Goal: Task Accomplishment & Management: Manage account settings

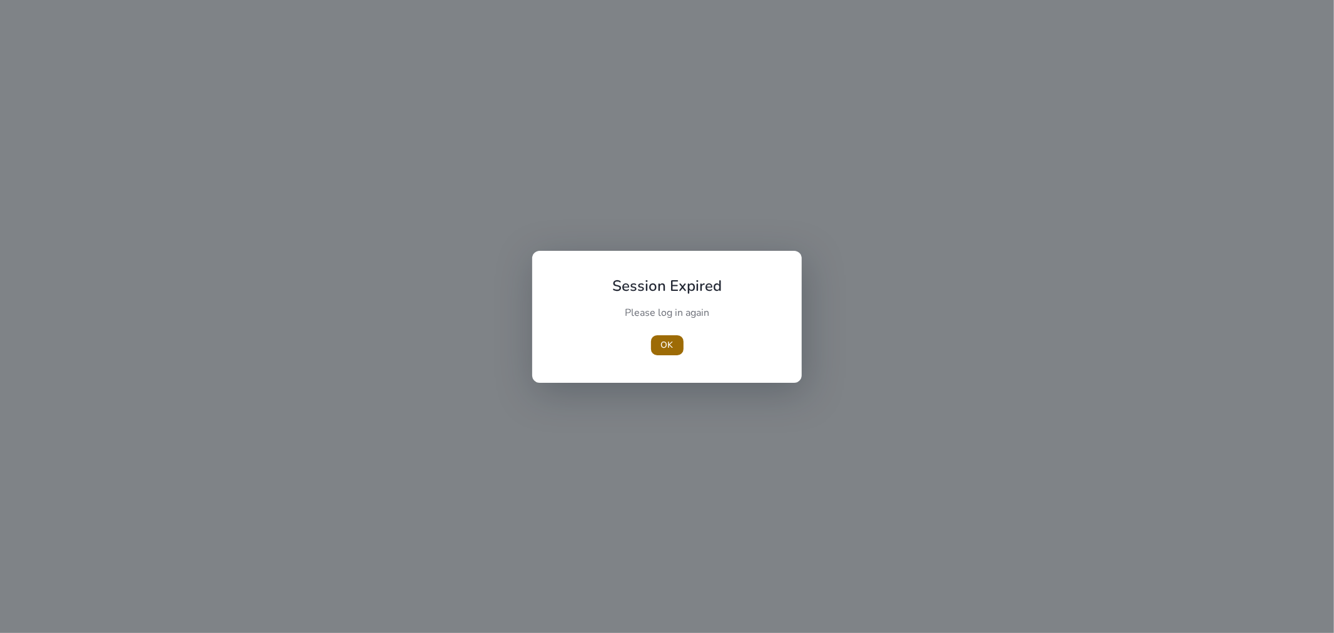
click at [674, 349] on span "button" at bounding box center [667, 345] width 33 height 30
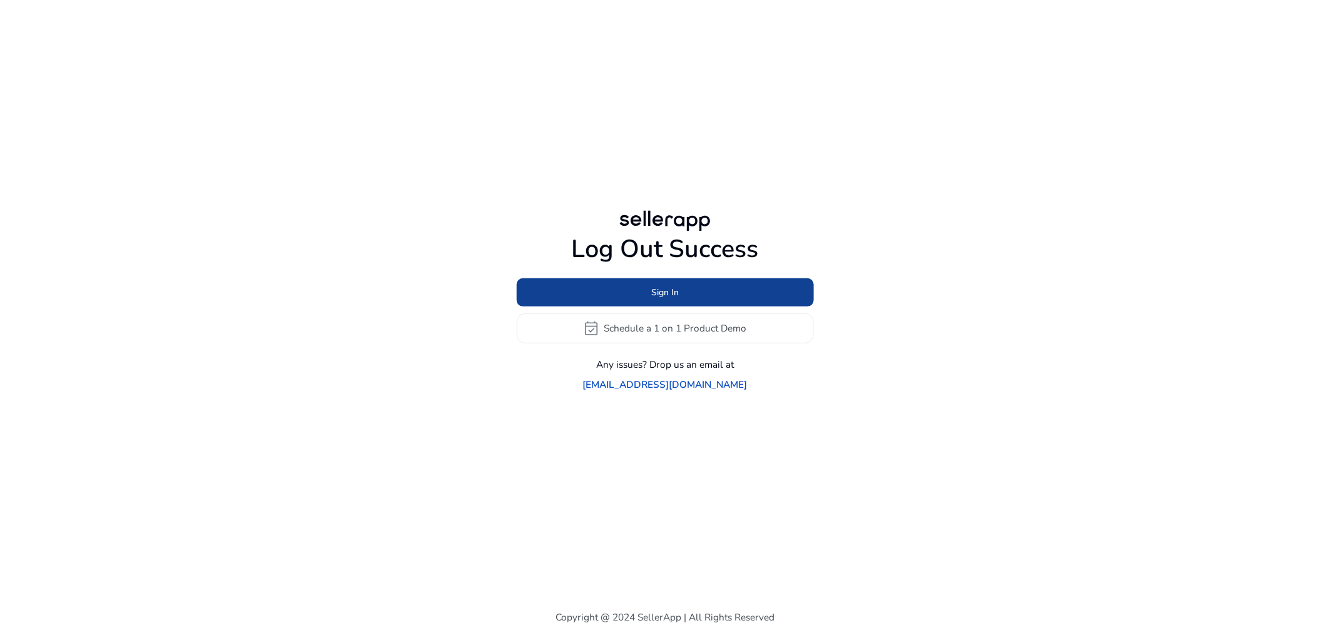
click at [656, 299] on span "Sign In" at bounding box center [665, 292] width 28 height 13
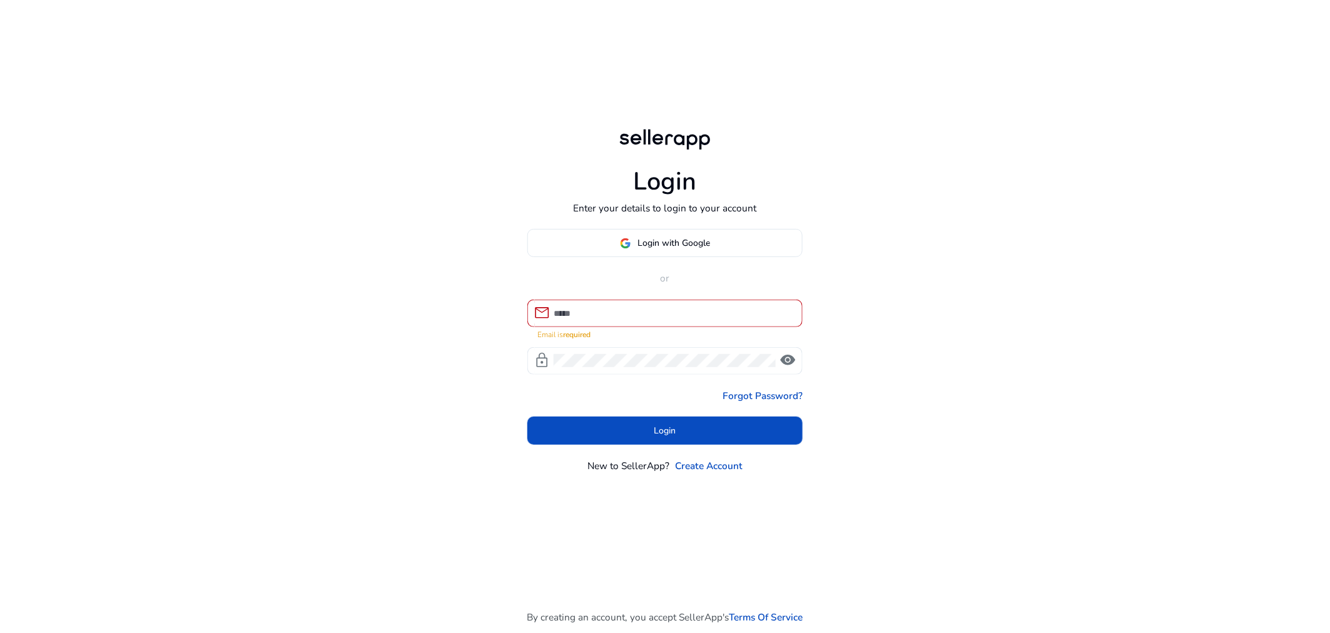
click at [654, 310] on div at bounding box center [673, 314] width 238 height 28
click at [628, 308] on input at bounding box center [673, 313] width 238 height 14
click at [639, 307] on input at bounding box center [673, 313] width 238 height 14
click at [649, 230] on span at bounding box center [665, 243] width 274 height 30
